Goal: Download file/media

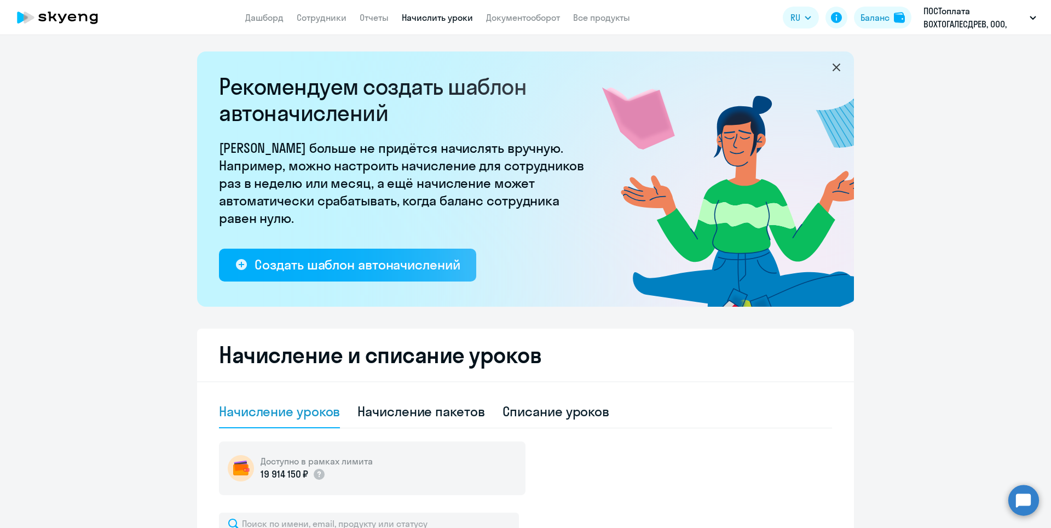
select select "10"
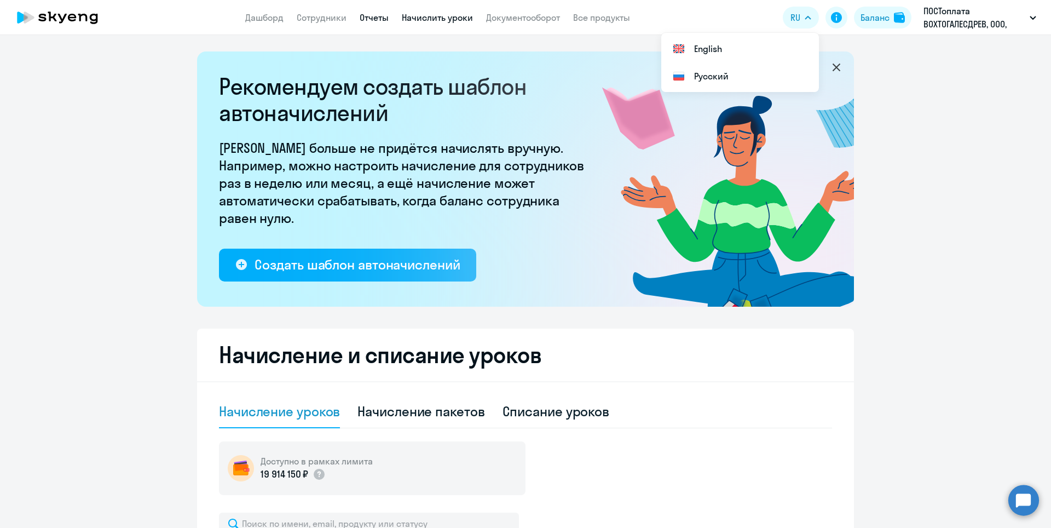
click at [388, 19] on link "Отчеты" at bounding box center [374, 17] width 29 height 11
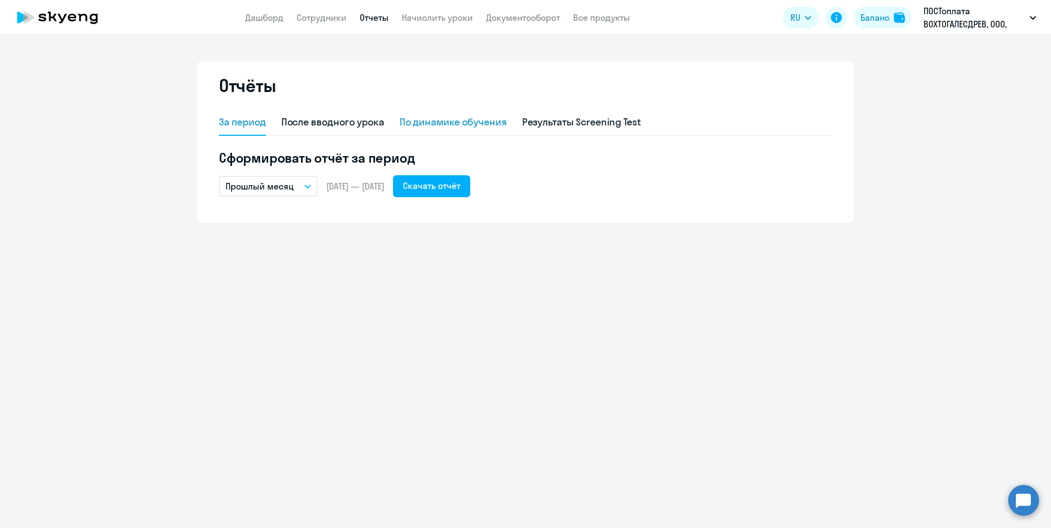
click at [442, 122] on div "По динамике обучения" at bounding box center [453, 122] width 107 height 14
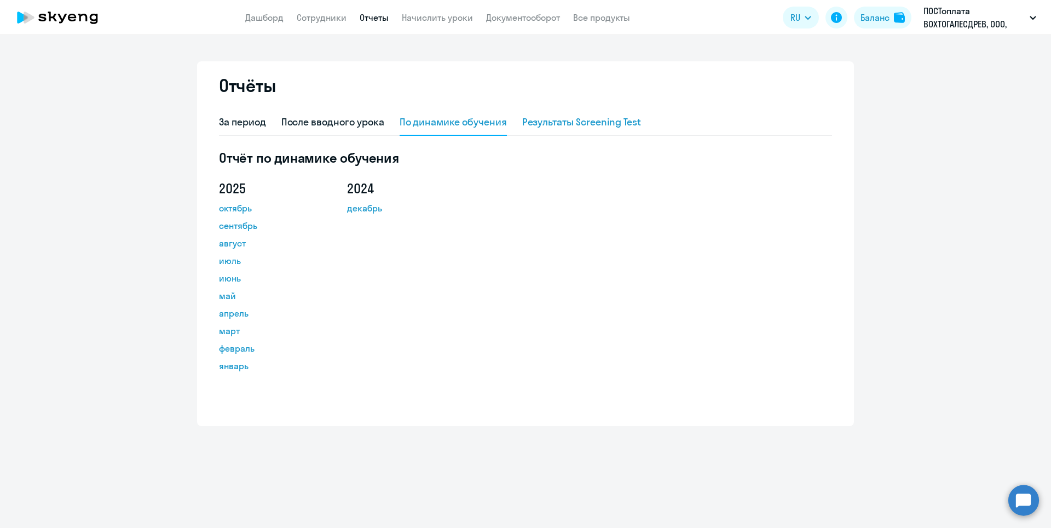
click at [543, 119] on div "Результаты Screening Test" at bounding box center [581, 122] width 119 height 14
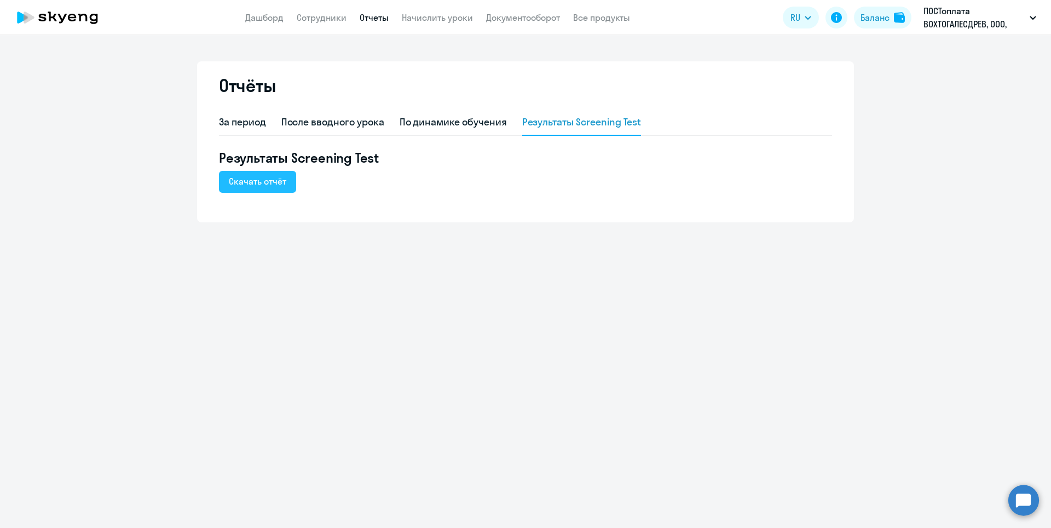
click at [264, 181] on div "Скачать отчёт" at bounding box center [257, 181] width 57 height 13
click at [417, 123] on div "По динамике обучения" at bounding box center [453, 122] width 107 height 14
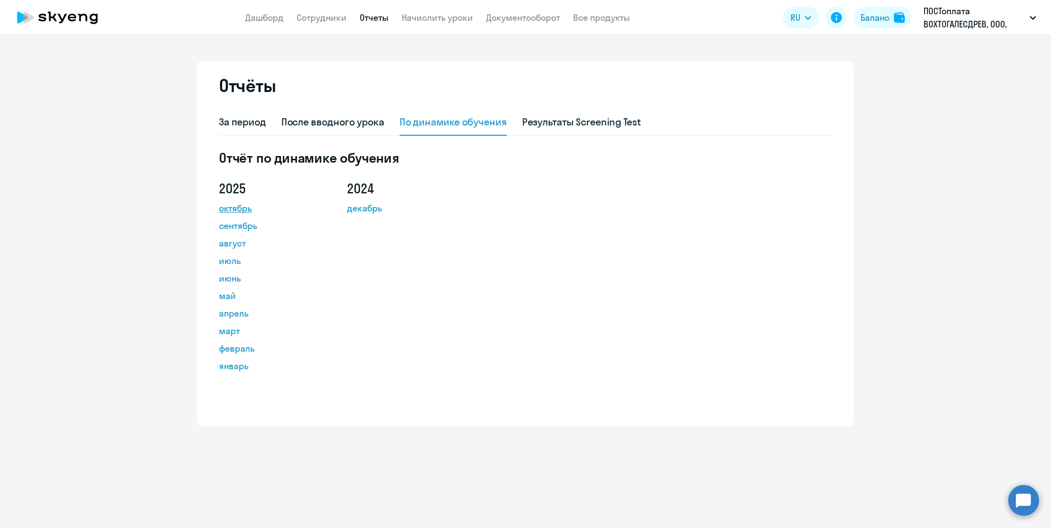
click at [235, 208] on link "октябрь" at bounding box center [268, 207] width 99 height 13
